Goal: Communication & Community: Answer question/provide support

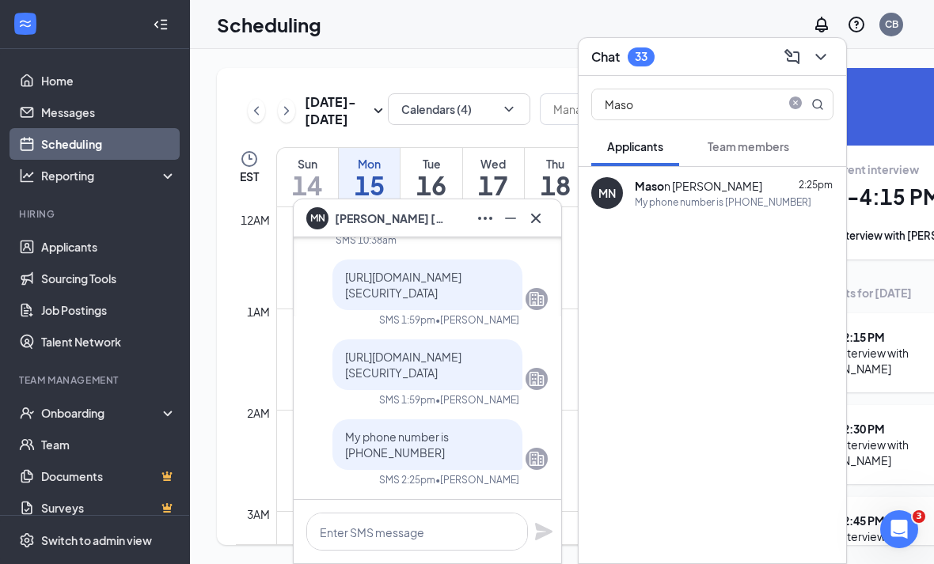
scroll to position [778, 0]
click at [525, 220] on button at bounding box center [535, 218] width 25 height 25
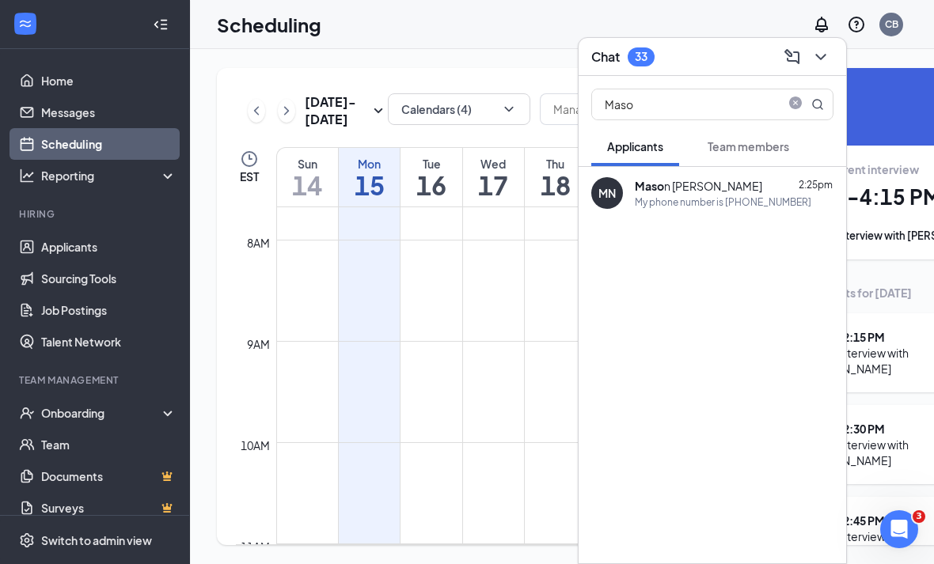
click at [788, 97] on span "close-circle" at bounding box center [795, 103] width 19 height 13
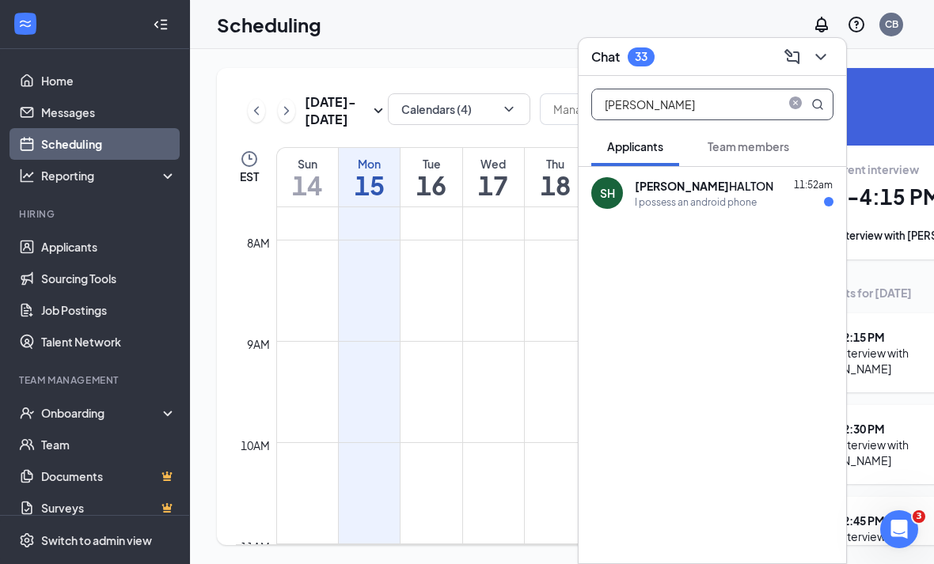
type input "[PERSON_NAME]"
click at [703, 204] on div "I possess an android phone" at bounding box center [696, 201] width 122 height 13
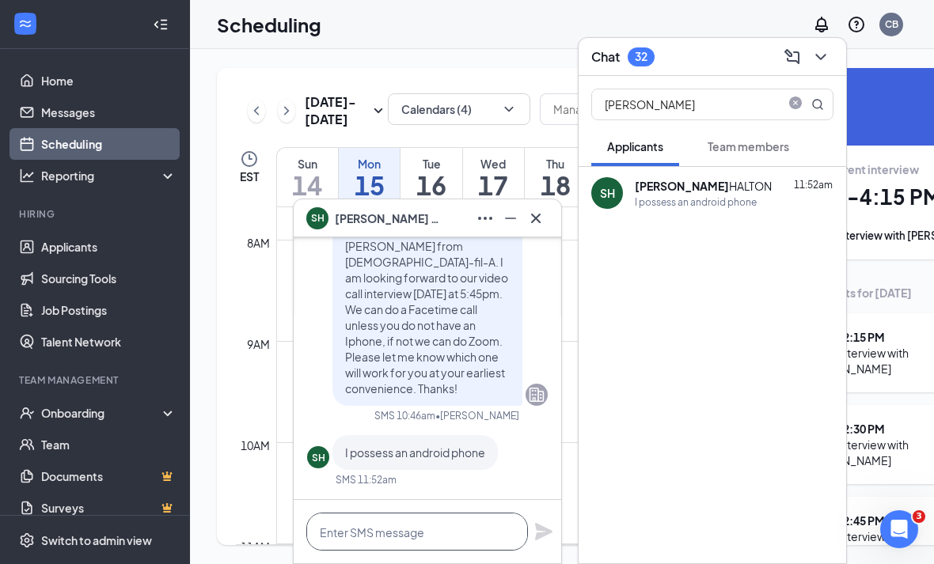
click at [406, 527] on textarea at bounding box center [417, 532] width 222 height 38
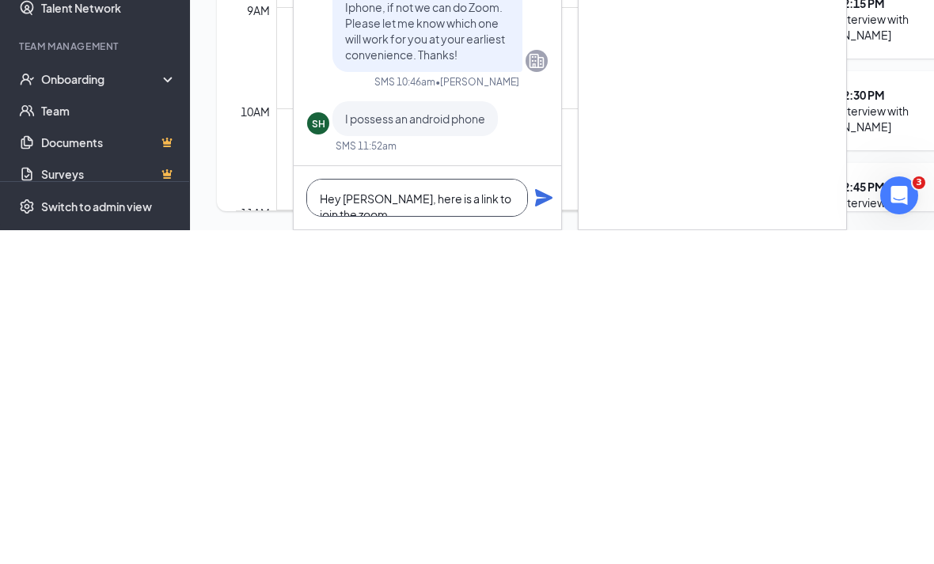
scroll to position [1, 0]
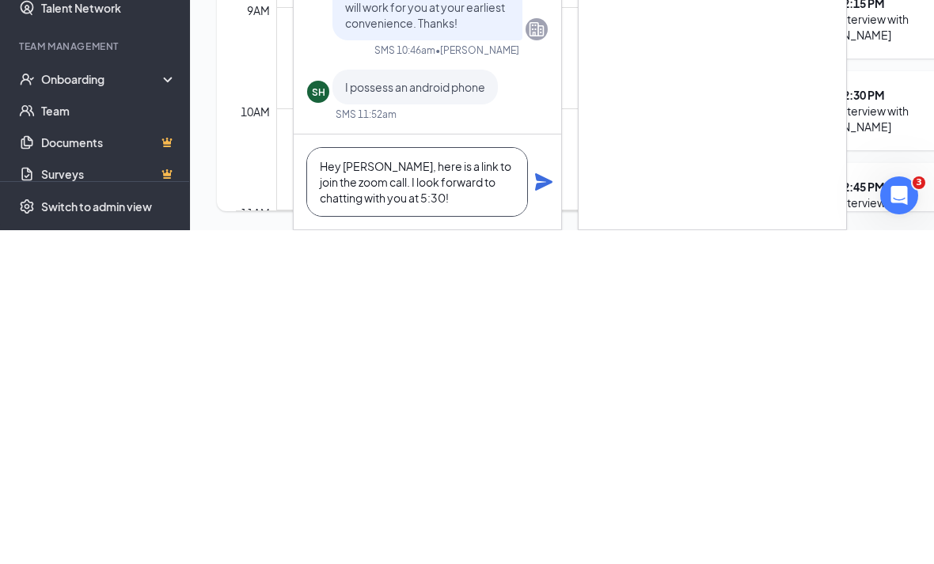
click at [438, 481] on textarea "Hey [PERSON_NAME], here is a link to join the zoom call. I look forward to chat…" at bounding box center [417, 516] width 222 height 70
paste textarea "[URL][DOMAIN_NAME][SECURITY_DATA]"
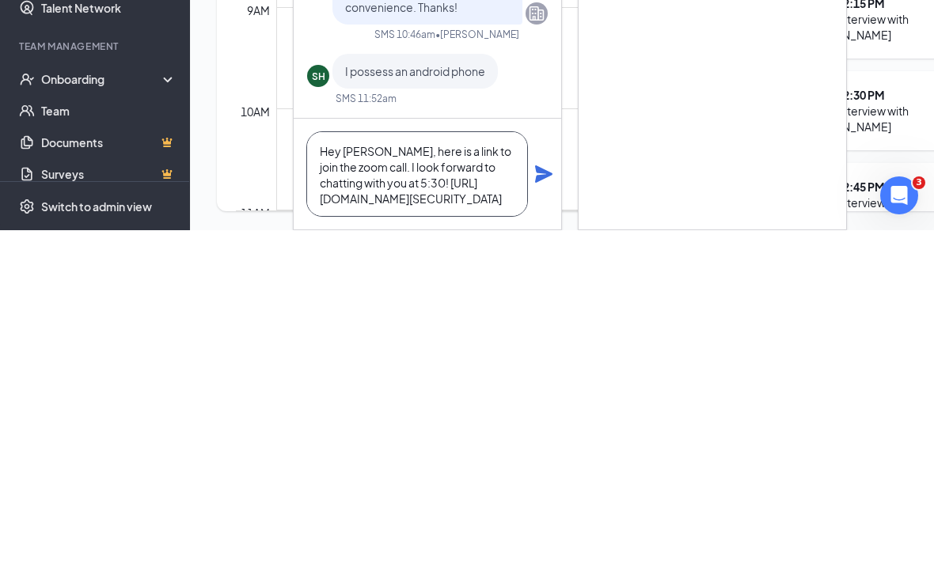
scroll to position [0, 0]
click at [392, 465] on textarea "Hey [PERSON_NAME], here is a link to join the zoom call. I look forward to chat…" at bounding box center [417, 507] width 222 height 85
click at [457, 465] on textarea "Hey [PERSON_NAME], here is a link to join the zoom call. I look forward to chat…" at bounding box center [417, 507] width 222 height 85
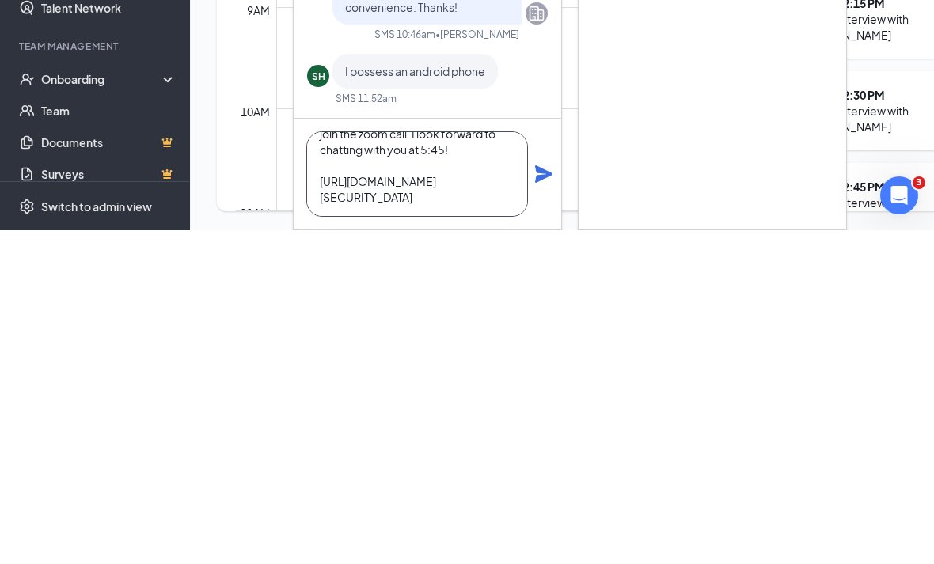
scroll to position [65, 0]
type textarea "Hey [PERSON_NAME], here is a link to join the zoom call. I look forward to chat…"
click at [541, 499] on icon "Plane" at bounding box center [543, 507] width 17 height 17
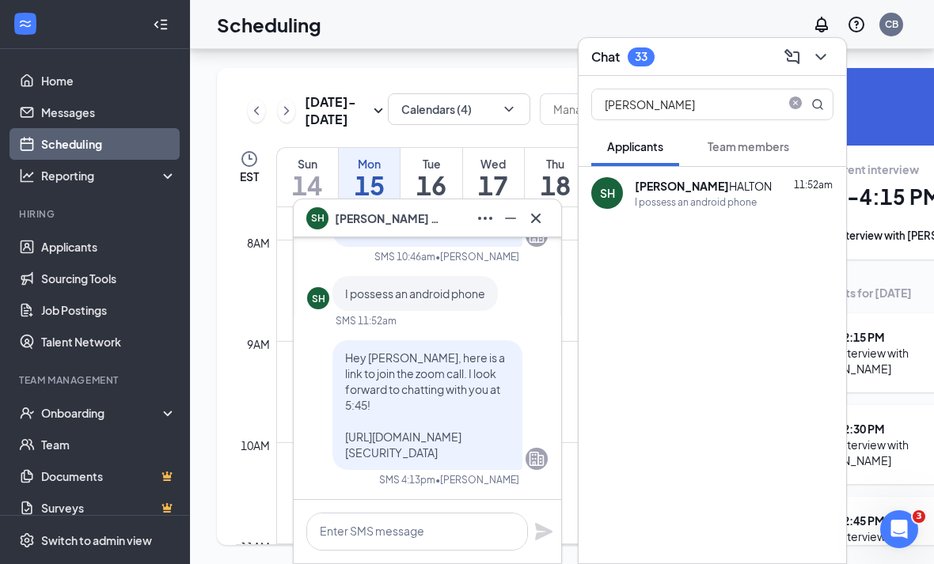
scroll to position [0, 0]
click at [536, 213] on icon "Cross" at bounding box center [535, 218] width 19 height 19
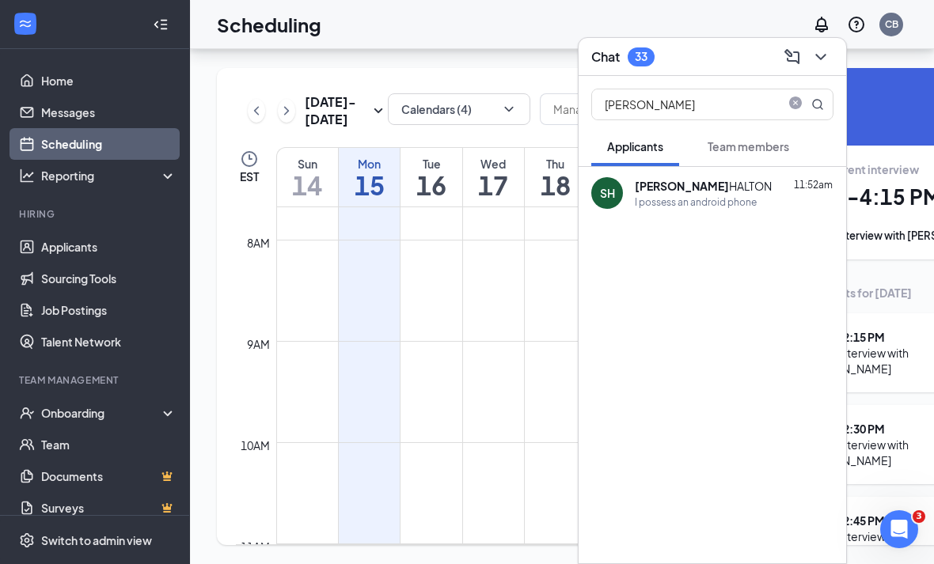
click at [823, 57] on icon "ChevronDown" at bounding box center [820, 57] width 10 height 6
